Goal: Obtain resource: Download file/media

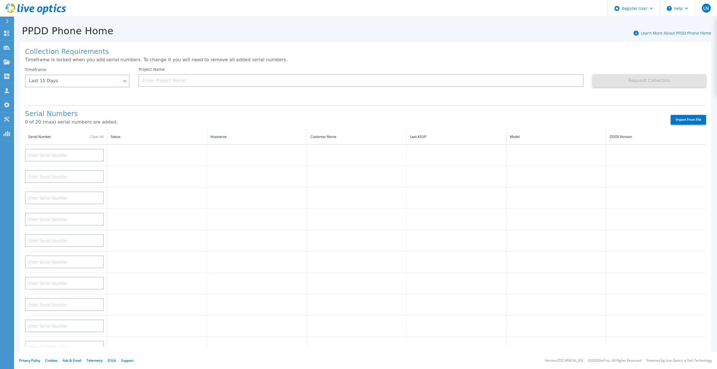
click at [6, 20] on icon at bounding box center [7, 21] width 3 height 4
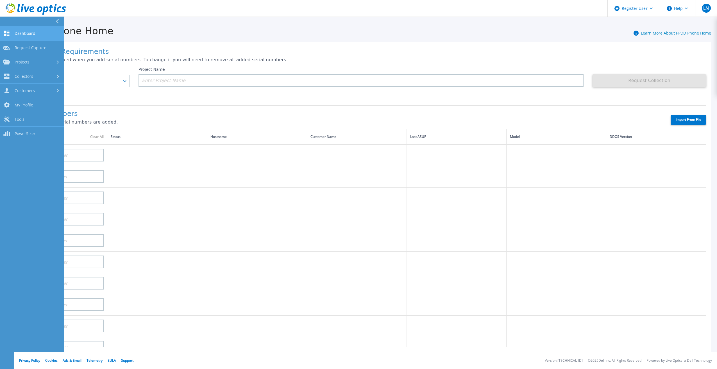
click at [21, 34] on span "Dashboard" at bounding box center [25, 33] width 21 height 5
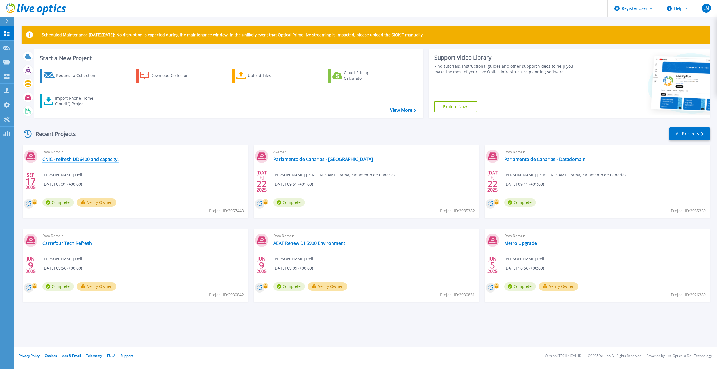
click at [97, 160] on link "CNIC - refresh DD6400 and capacity." at bounding box center [80, 160] width 76 height 6
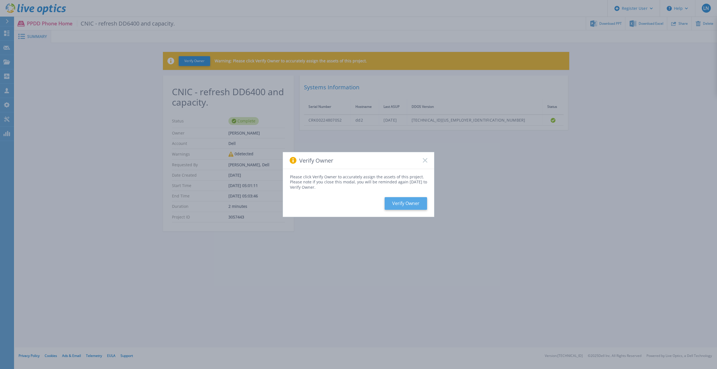
click at [409, 207] on button "Verify Owner" at bounding box center [406, 203] width 42 height 13
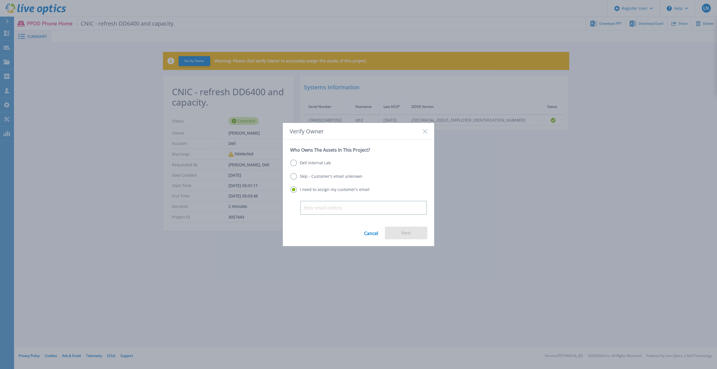
click at [293, 164] on label "Dell Internal Lab" at bounding box center [310, 163] width 41 height 7
click at [0, 0] on input "Dell Internal Lab" at bounding box center [0, 0] width 0 height 0
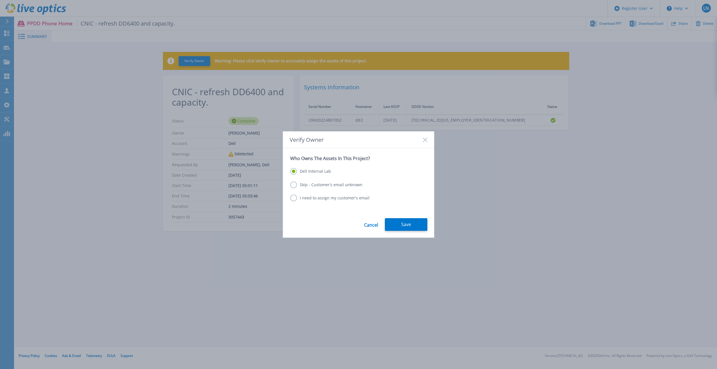
click at [296, 186] on label "Skip - Customer's email unknown" at bounding box center [326, 185] width 72 height 7
click at [0, 0] on input "Skip - Customer's email unknown" at bounding box center [0, 0] width 0 height 0
click at [415, 226] on button "Next" at bounding box center [406, 224] width 42 height 13
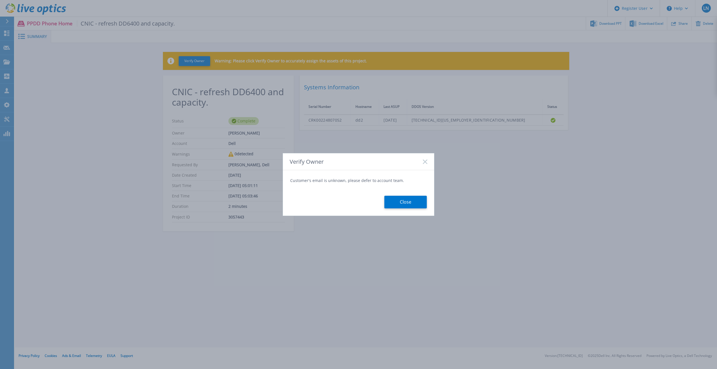
click at [404, 204] on button "Close" at bounding box center [405, 202] width 42 height 13
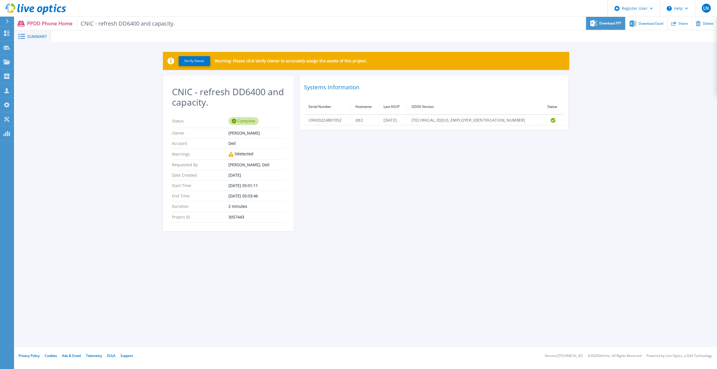
click at [601, 26] on div "Download PPT" at bounding box center [605, 23] width 39 height 13
click at [633, 95] on div "Verify Owner Warning: Please click Verify Owner to accurately assign the assets…" at bounding box center [366, 145] width 702 height 204
click at [653, 22] on span "Download Excel" at bounding box center [651, 23] width 25 height 3
drag, startPoint x: 654, startPoint y: 213, endPoint x: 583, endPoint y: 221, distance: 71.6
click at [654, 213] on div "Verify Owner Warning: Please click Verify Owner to accurately assign the assets…" at bounding box center [366, 145] width 702 height 204
